Goal: Manage account settings

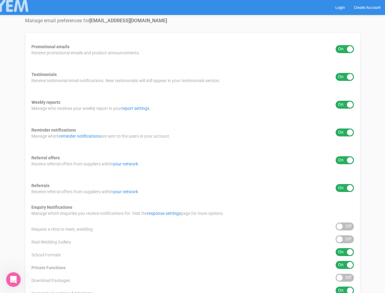
click at [192, 146] on div "Promotional emails ON OFF Receive promotional emails and product announcements.…" at bounding box center [192, 227] width 335 height 388
click at [345, 49] on div "ON OFF" at bounding box center [345, 49] width 18 height 8
click at [345, 77] on div "ON OFF" at bounding box center [345, 77] width 18 height 8
click at [345, 105] on div "ON OFF" at bounding box center [345, 105] width 18 height 8
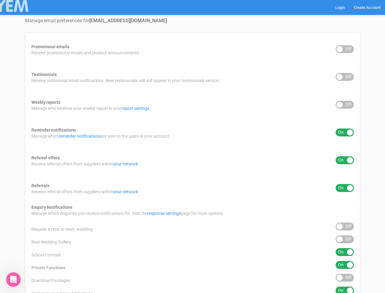
click at [345, 132] on div "ON OFF" at bounding box center [345, 132] width 18 height 8
click at [345, 160] on div "ON OFF" at bounding box center [345, 160] width 18 height 8
click at [345, 188] on div "ON OFF" at bounding box center [345, 188] width 18 height 8
click at [345, 226] on div "ON OFF" at bounding box center [345, 226] width 18 height 8
click at [345, 239] on div "ON OFF" at bounding box center [345, 239] width 18 height 8
